Goal: Find specific page/section: Find specific page/section

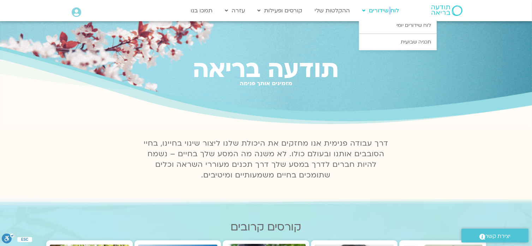
drag, startPoint x: 0, startPoint y: 0, endPoint x: 389, endPoint y: 10, distance: 389.6
click at [389, 10] on link "לוח שידורים" at bounding box center [381, 10] width 44 height 13
click at [401, 25] on link "לוח שידורים יומי" at bounding box center [398, 25] width 78 height 16
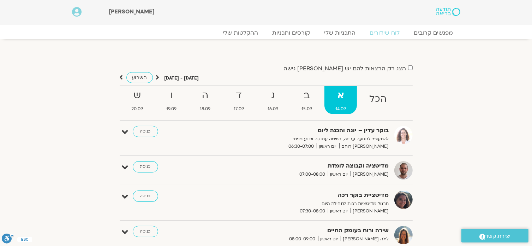
click at [401, 25] on div at bounding box center [428, 12] width 76 height 25
drag, startPoint x: 401, startPoint y: 25, endPoint x: 394, endPoint y: 22, distance: 7.6
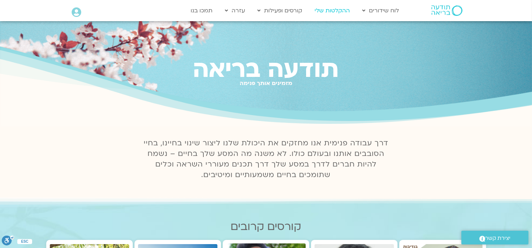
click at [340, 13] on link "ההקלטות שלי" at bounding box center [332, 10] width 42 height 13
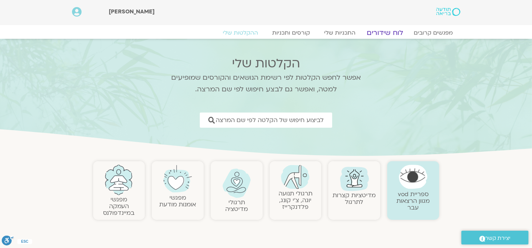
click at [389, 33] on link "לוח שידורים" at bounding box center [384, 33] width 53 height 8
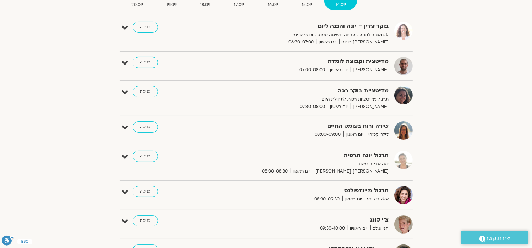
scroll to position [106, 0]
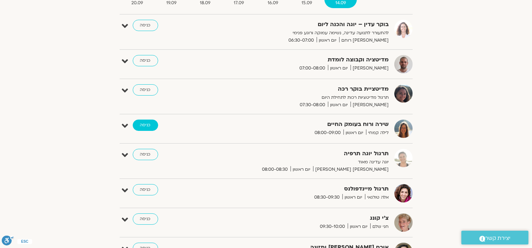
click at [145, 126] on link "כניסה" at bounding box center [145, 125] width 25 height 11
